Goal: Information Seeking & Learning: Learn about a topic

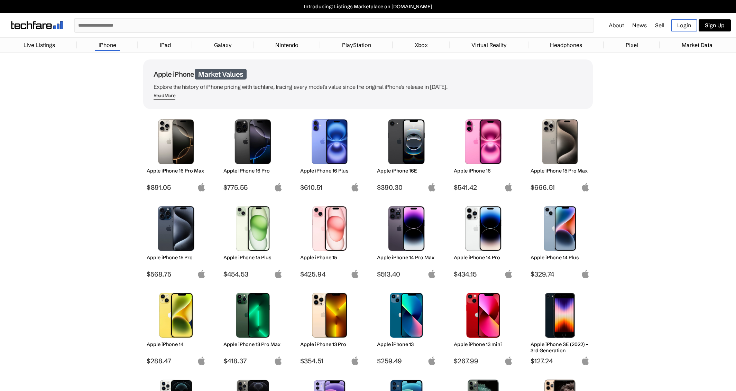
click at [246, 145] on img at bounding box center [253, 141] width 49 height 45
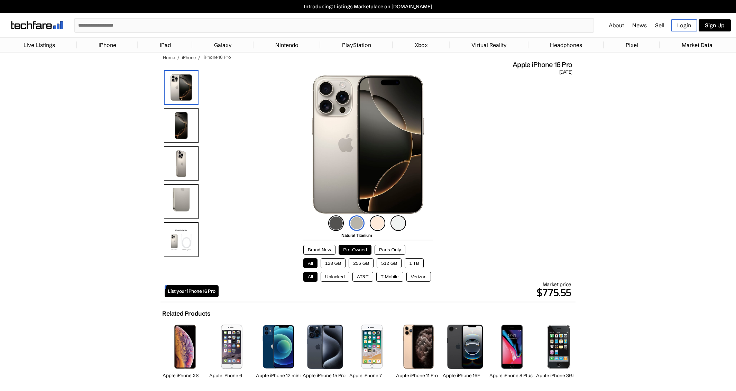
click at [390, 263] on button "512 GB" at bounding box center [389, 264] width 25 height 10
click at [337, 277] on button "Unlocked" at bounding box center [335, 277] width 29 height 10
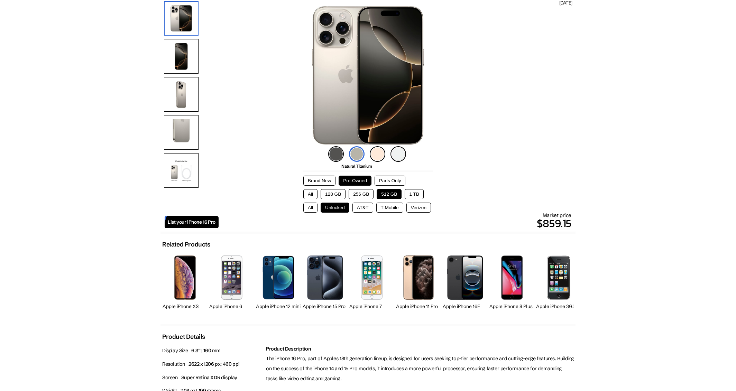
click at [364, 194] on button "256 GB" at bounding box center [361, 194] width 25 height 10
click at [364, 207] on button "AT&T" at bounding box center [363, 208] width 21 height 10
click at [392, 195] on button "512 GB" at bounding box center [389, 194] width 25 height 10
click at [338, 206] on button "Unlocked" at bounding box center [335, 208] width 29 height 10
click at [322, 179] on button "Brand New" at bounding box center [320, 181] width 32 height 10
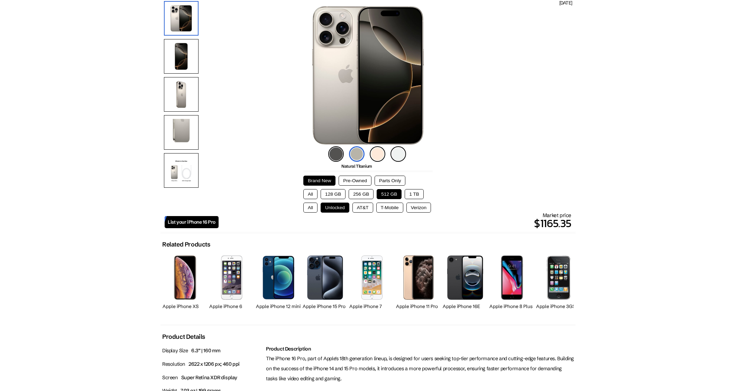
click at [354, 180] on button "Pre-Owned" at bounding box center [355, 181] width 33 height 10
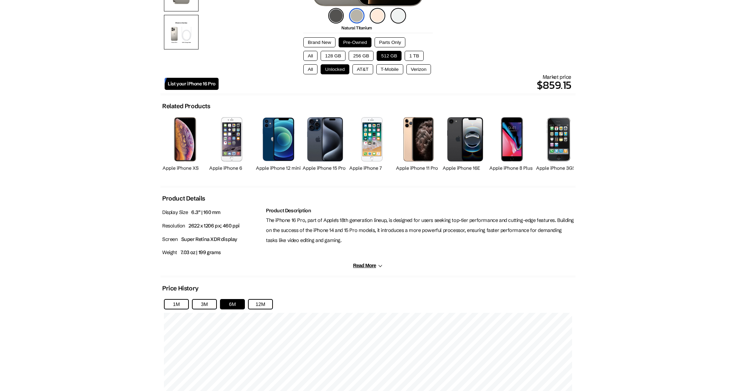
scroll to position [242, 0]
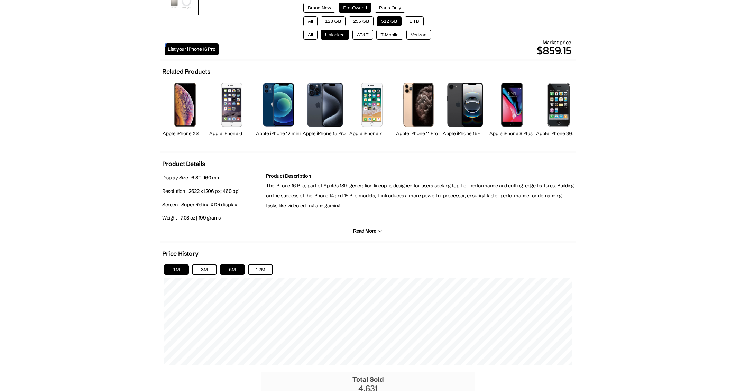
click at [178, 266] on button "1M" at bounding box center [176, 270] width 25 height 10
click at [204, 267] on button "3M" at bounding box center [204, 270] width 25 height 10
click at [227, 265] on button "6M" at bounding box center [232, 270] width 25 height 10
click at [254, 265] on button "12M" at bounding box center [260, 270] width 25 height 10
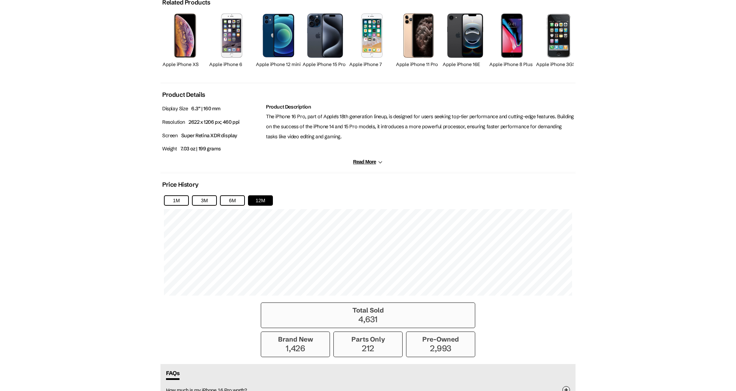
scroll to position [346, 0]
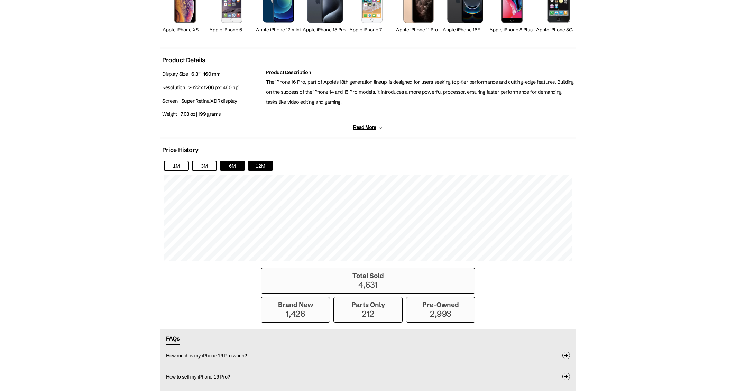
click at [233, 165] on button "6M" at bounding box center [232, 166] width 25 height 10
click at [206, 165] on button "3M" at bounding box center [204, 166] width 25 height 10
click at [175, 166] on button "1M" at bounding box center [176, 166] width 25 height 10
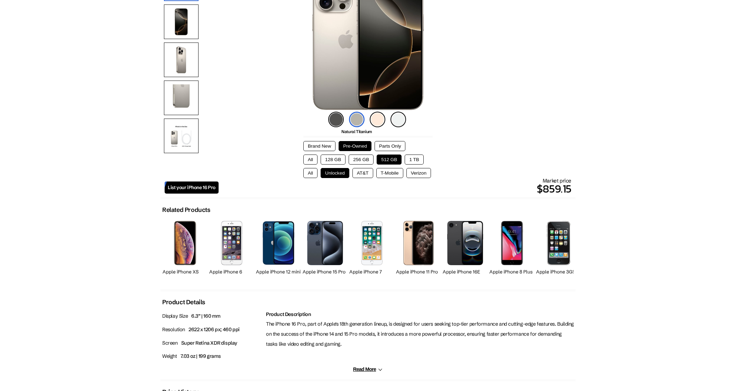
scroll to position [0, 0]
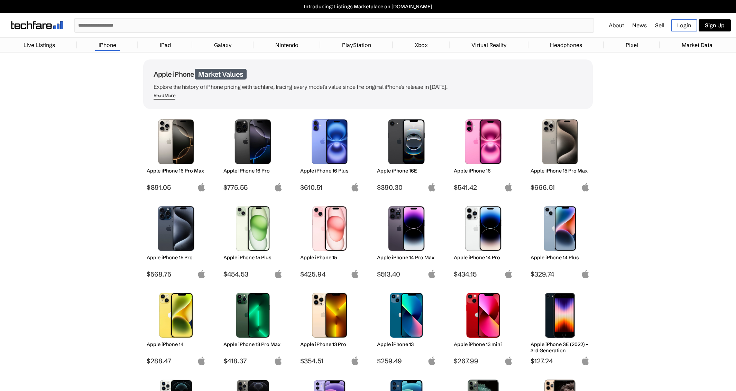
click at [118, 23] on input "text" at bounding box center [334, 25] width 519 height 13
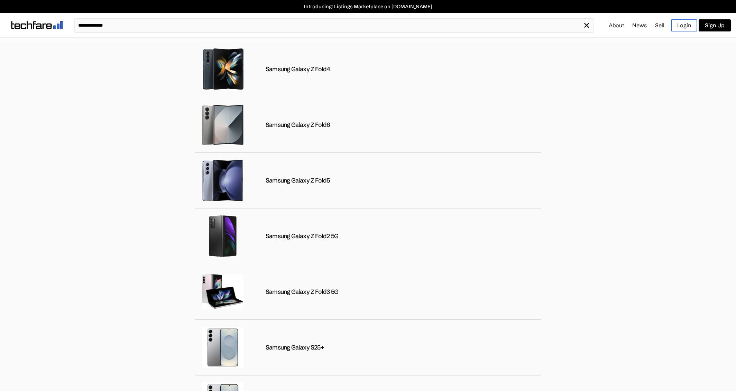
click at [125, 26] on input "**********" at bounding box center [329, 25] width 509 height 13
click at [121, 25] on input "**********" at bounding box center [329, 25] width 509 height 13
type input "**********"
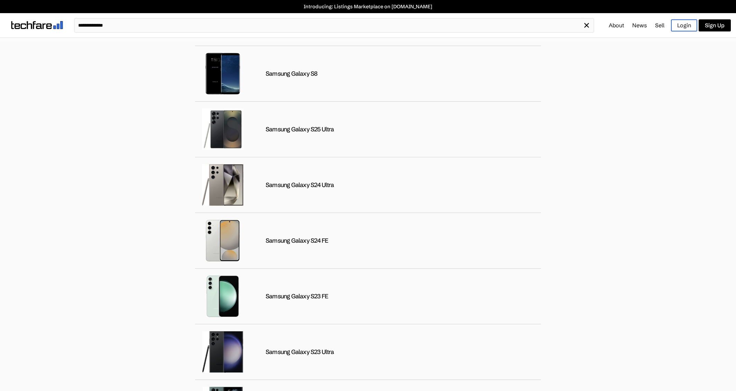
scroll to position [1354, 0]
